Goal: Information Seeking & Learning: Learn about a topic

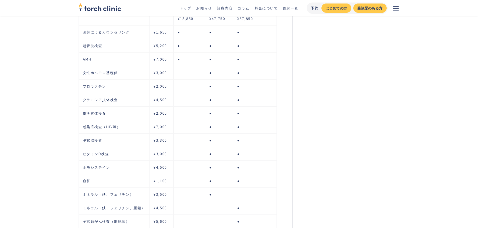
scroll to position [1078, 0]
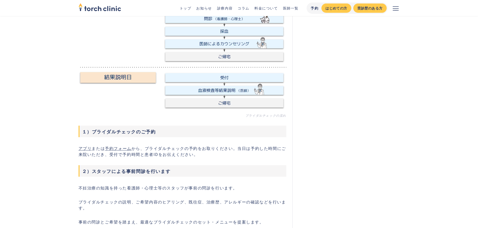
scroll to position [627, 0]
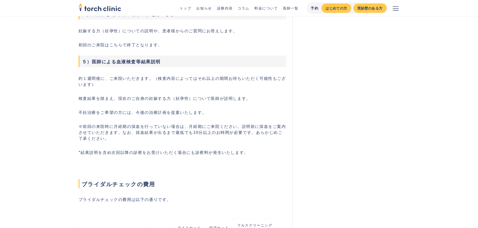
scroll to position [878, 0]
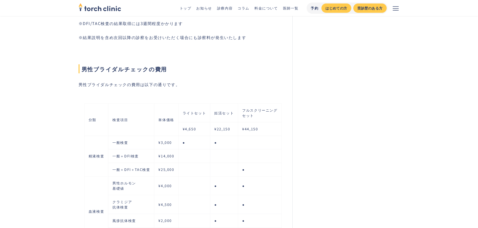
scroll to position [903, 0]
